Goal: Information Seeking & Learning: Learn about a topic

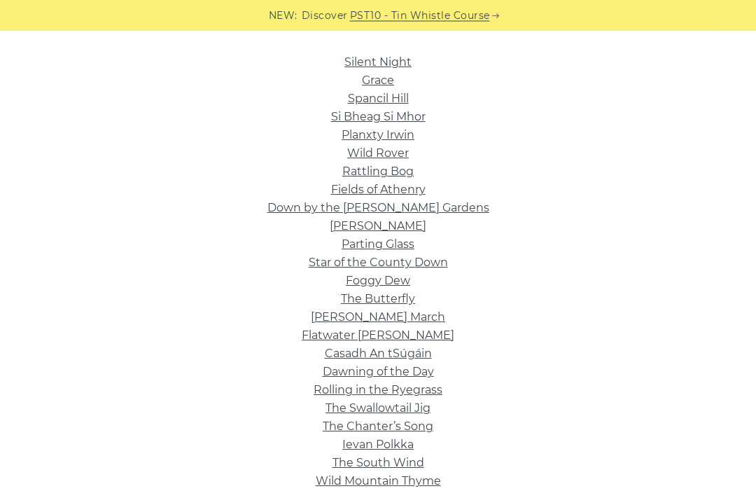
scroll to position [351, 0]
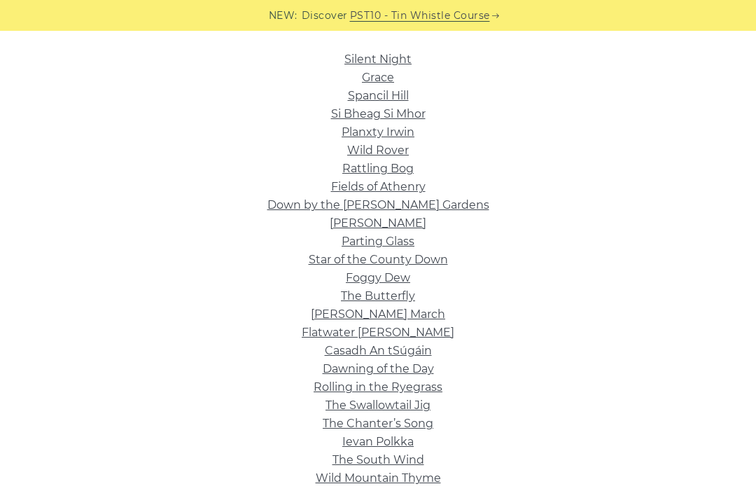
click at [401, 172] on link "Rattling Bog" at bounding box center [377, 168] width 71 height 13
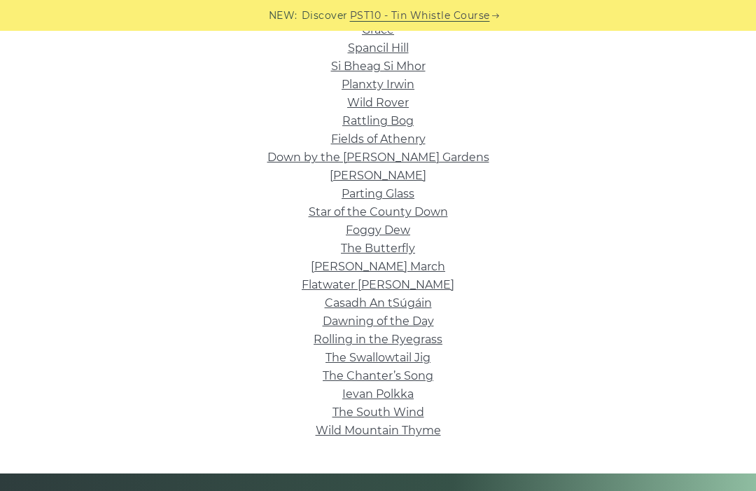
click at [392, 234] on link "Foggy Dew" at bounding box center [378, 229] width 64 height 13
click at [423, 321] on link "Dawning of the Day" at bounding box center [378, 320] width 111 height 13
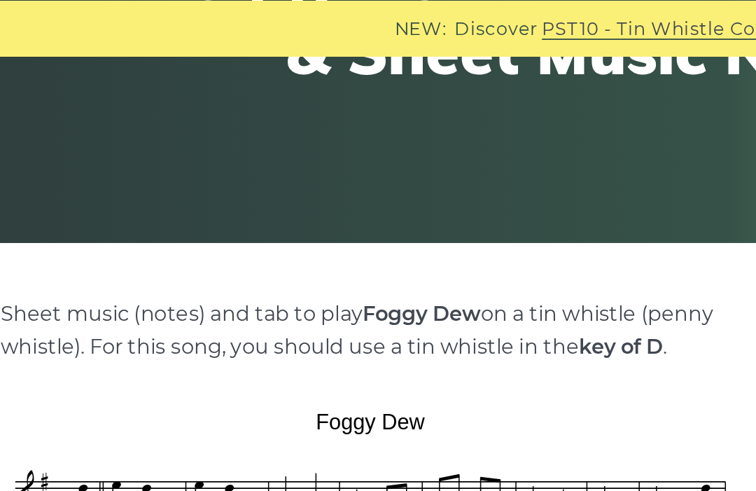
scroll to position [212, 0]
